Goal: Book appointment/travel/reservation

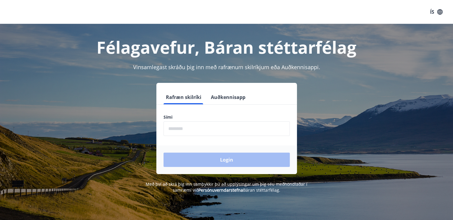
click at [239, 119] on label "Sími" at bounding box center [226, 117] width 126 height 6
click at [243, 129] on input "phone" at bounding box center [226, 128] width 126 height 15
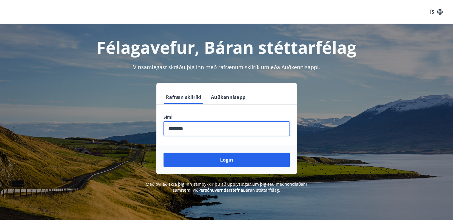
type input "********"
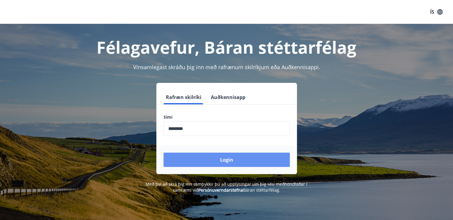
click at [241, 158] on button "Login" at bounding box center [226, 159] width 126 height 14
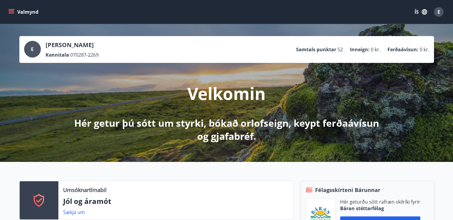
click at [9, 10] on icon "menu" at bounding box center [11, 12] width 6 height 6
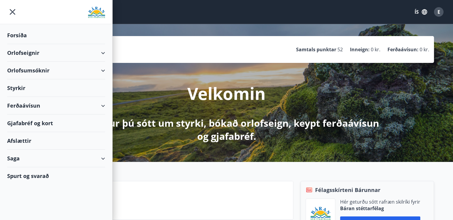
click at [103, 52] on div "Orlofseignir" at bounding box center [56, 53] width 98 height 18
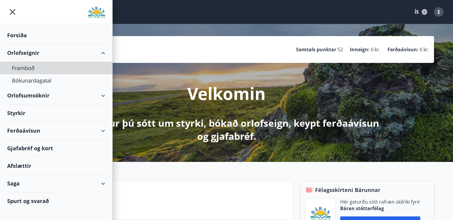
click at [24, 66] on div "Framboð" at bounding box center [56, 68] width 88 height 13
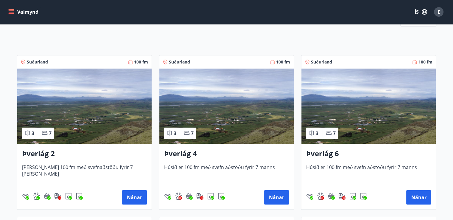
scroll to position [82, 0]
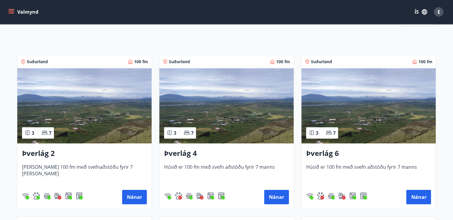
click at [357, 93] on img at bounding box center [368, 105] width 134 height 75
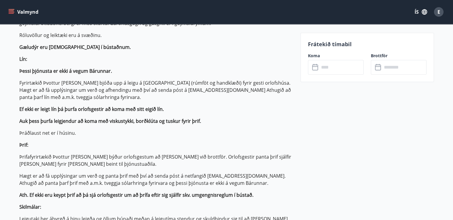
scroll to position [241, 0]
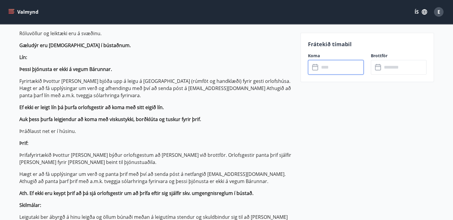
click at [325, 69] on input "text" at bounding box center [341, 67] width 44 height 15
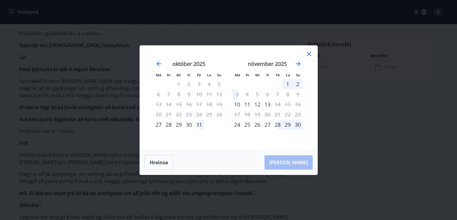
click at [311, 53] on icon at bounding box center [309, 53] width 7 height 7
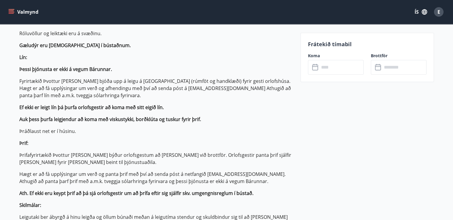
click at [11, 13] on icon "menu" at bounding box center [11, 13] width 5 height 1
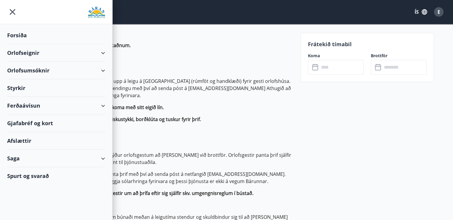
click at [105, 56] on icon at bounding box center [102, 52] width 7 height 7
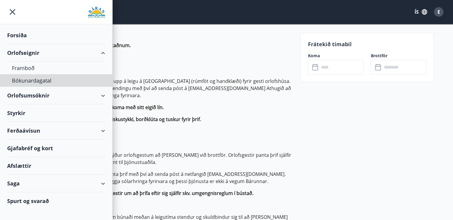
click at [35, 83] on div "Bókunardagatal" at bounding box center [56, 80] width 88 height 13
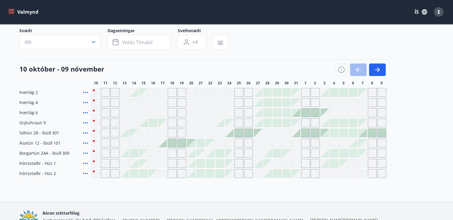
scroll to position [73, 0]
